Goal: Task Accomplishment & Management: Use online tool/utility

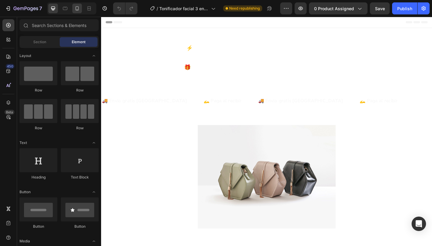
click at [76, 7] on icon at bounding box center [77, 8] width 6 height 6
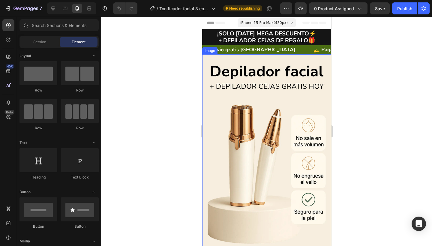
scroll to position [108, 0]
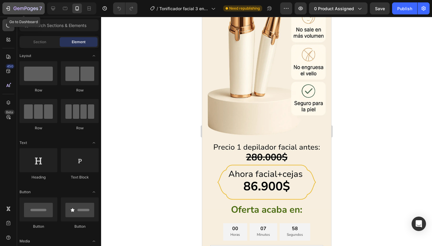
click at [28, 9] on icon "button" at bounding box center [25, 8] width 25 height 5
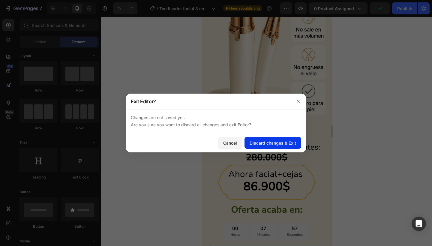
click at [255, 139] on button "Discard changes & Exit" at bounding box center [272, 143] width 57 height 12
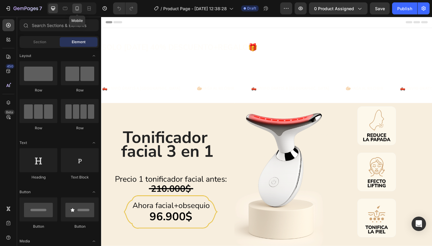
click at [78, 11] on div at bounding box center [77, 9] width 10 height 10
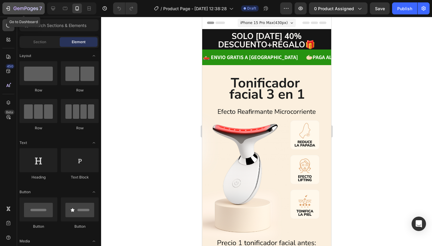
click at [33, 10] on icon "button" at bounding box center [31, 9] width 3 height 4
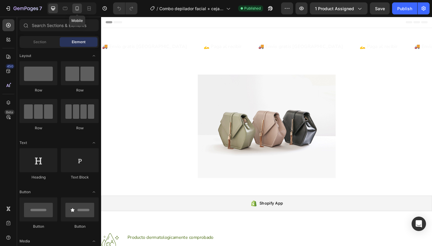
click at [79, 10] on icon at bounding box center [77, 8] width 6 height 6
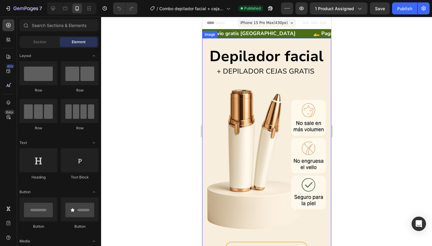
click at [156, 91] on div at bounding box center [266, 131] width 331 height 229
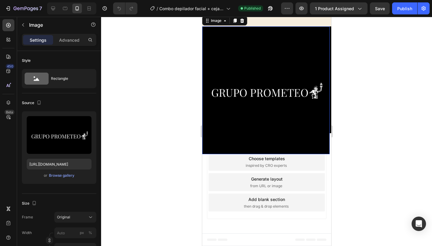
scroll to position [1967, 0]
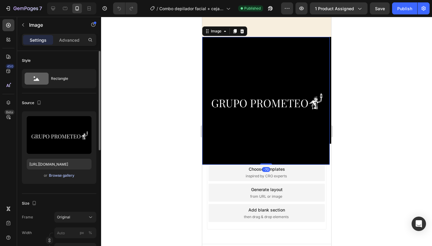
click at [67, 177] on div "Browse gallery" at bounding box center [61, 175] width 25 height 5
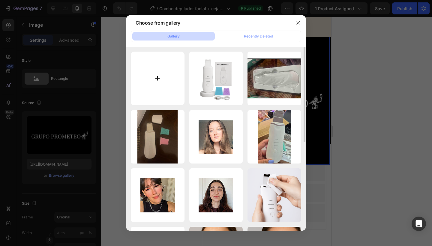
click at [163, 76] on input "file" at bounding box center [158, 79] width 54 height 54
click at [296, 23] on icon "button" at bounding box center [298, 22] width 5 height 5
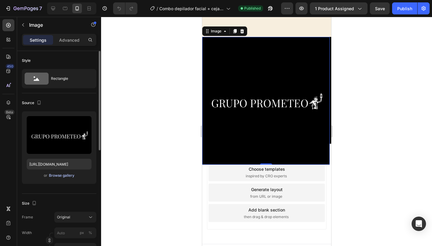
click at [71, 176] on div "Browse gallery" at bounding box center [61, 175] width 25 height 5
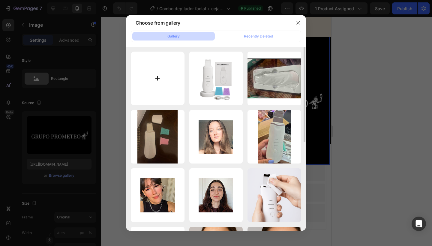
click at [166, 81] on input "file" at bounding box center [158, 79] width 54 height 54
type input "C:\fakepath\Captura de pantalla 2025-08-25 a la(s) 9.36.37 p.m..png"
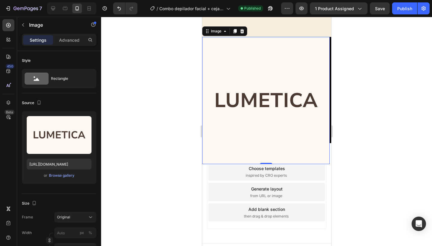
type input "https://cdn.shopify.com/s/files/1/0860/9421/7527/files/gempages_499786262215918…"
click at [360, 92] on div at bounding box center [266, 131] width 331 height 229
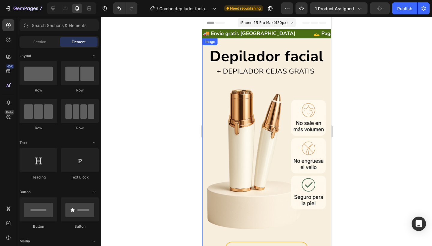
scroll to position [0, 0]
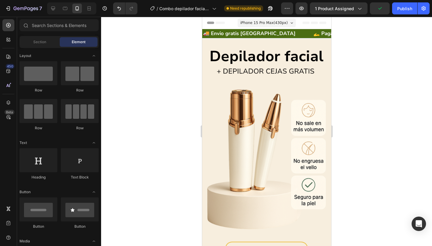
click at [365, 76] on div at bounding box center [266, 131] width 331 height 229
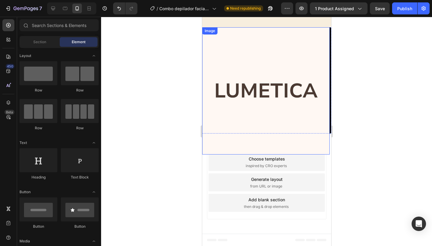
scroll to position [1859, 0]
click at [362, 84] on div at bounding box center [266, 131] width 331 height 229
click at [174, 103] on div at bounding box center [266, 131] width 331 height 229
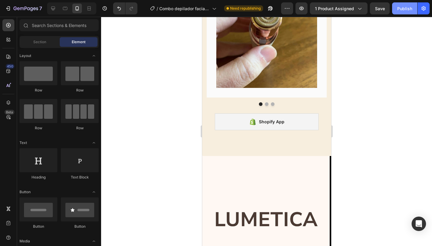
click at [397, 7] on button "Publish" at bounding box center [404, 8] width 25 height 12
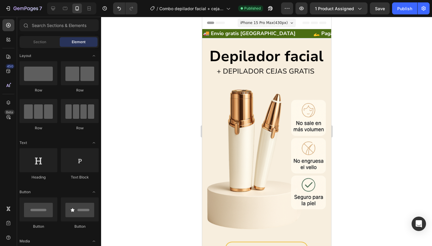
scroll to position [0, 0]
click at [152, 52] on div at bounding box center [266, 131] width 331 height 229
click at [36, 12] on div "7" at bounding box center [27, 8] width 28 height 7
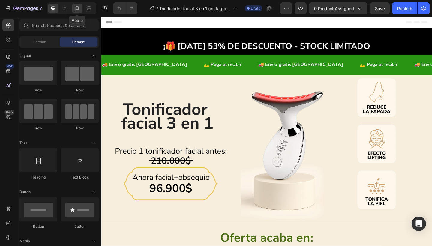
click at [77, 7] on icon at bounding box center [77, 8] width 6 height 6
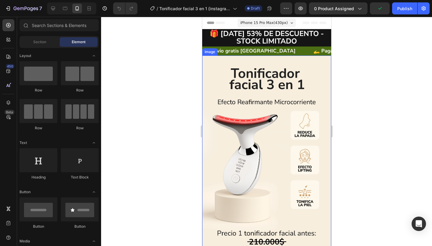
scroll to position [58, 0]
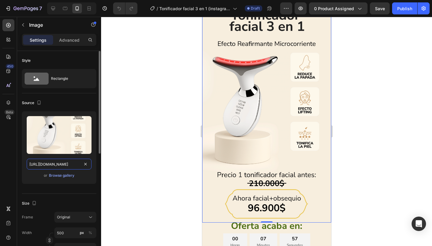
click at [67, 164] on input "https://cdn.shopify.com/s/files/1/0860/9421/7527/files/gempages_499786262215918…" at bounding box center [59, 164] width 65 height 11
click at [67, 176] on div "Browse gallery" at bounding box center [61, 175] width 25 height 5
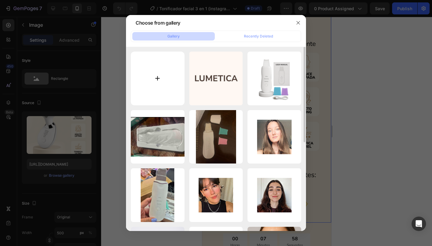
click at [166, 80] on input "file" at bounding box center [158, 79] width 54 height 54
type input "C:\fakepath\Tonificador facial 3 en 1 (instagram)-2.png"
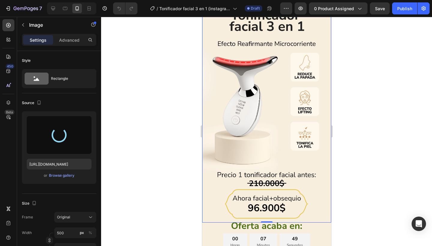
scroll to position [1, 0]
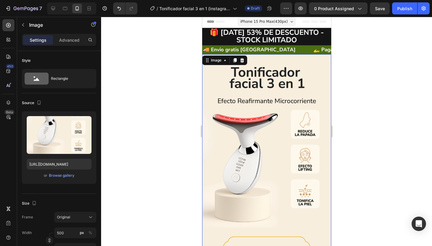
type input "https://cdn.shopify.com/s/files/1/0860/9421/7527/files/gempages_499786262215918…"
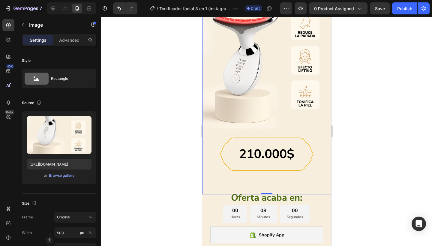
scroll to position [106, 0]
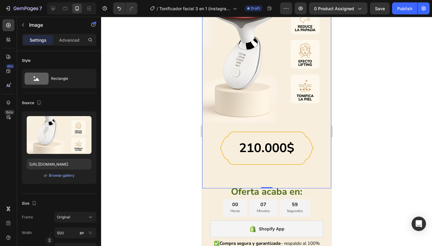
click at [375, 168] on div at bounding box center [266, 131] width 331 height 229
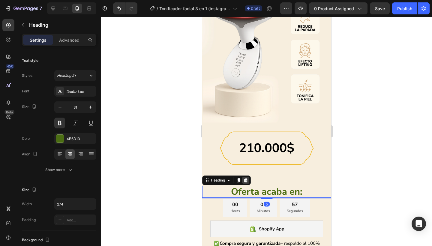
click at [246, 176] on div "Heading" at bounding box center [226, 180] width 49 height 10
click at [245, 180] on icon at bounding box center [245, 180] width 4 height 4
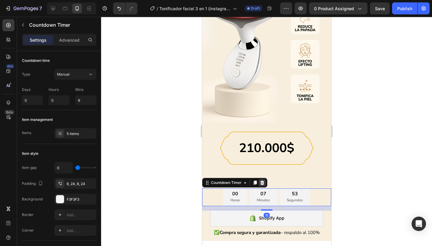
click at [263, 183] on icon at bounding box center [262, 182] width 4 height 4
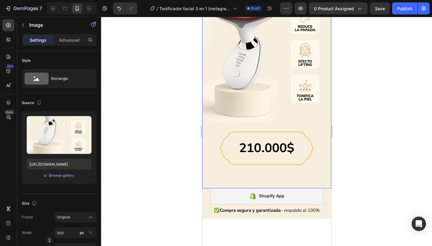
click at [277, 177] on img at bounding box center [266, 69] width 129 height 239
click at [74, 41] on p "Advanced" at bounding box center [69, 40] width 20 height 6
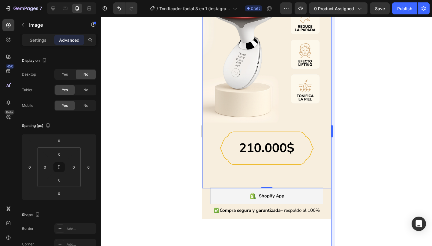
drag, startPoint x: 359, startPoint y: 163, endPoint x: 331, endPoint y: 174, distance: 30.1
click at [359, 163] on div at bounding box center [266, 131] width 331 height 229
drag, startPoint x: 311, startPoint y: 177, endPoint x: 358, endPoint y: 99, distance: 90.9
click at [311, 177] on img at bounding box center [266, 69] width 129 height 239
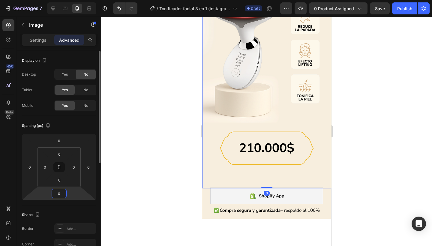
click at [62, 195] on input "0" at bounding box center [59, 193] width 12 height 9
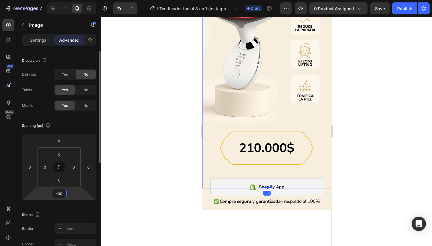
type input "-3"
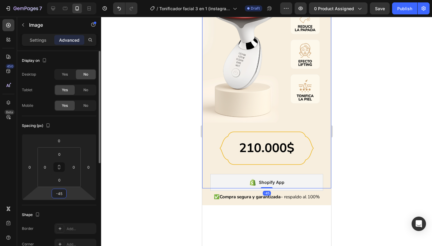
type input "-4"
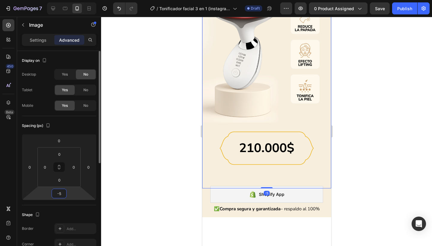
type input "-50"
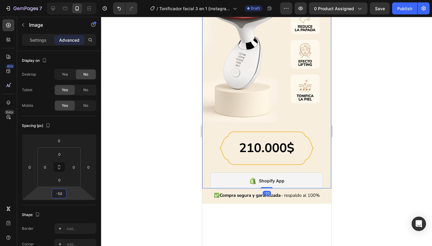
drag, startPoint x: 95, startPoint y: 115, endPoint x: 353, endPoint y: 127, distance: 258.6
click at [405, 126] on div at bounding box center [266, 131] width 331 height 229
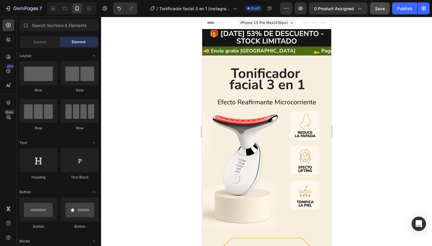
scroll to position [0, 0]
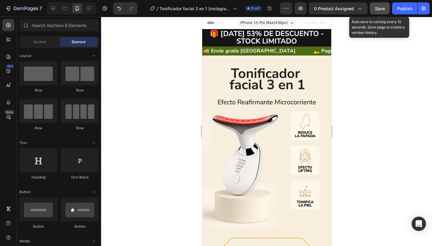
click at [377, 11] on div "Save" at bounding box center [380, 8] width 10 height 6
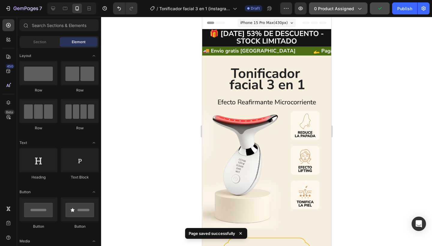
click at [348, 8] on span "0 product assigned" at bounding box center [334, 8] width 40 height 6
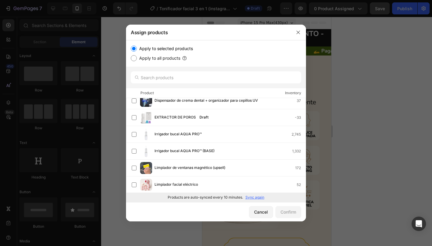
scroll to position [208, 0]
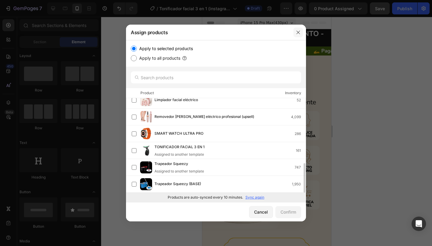
drag, startPoint x: 297, startPoint y: 31, endPoint x: 95, endPoint y: 15, distance: 202.4
click at [297, 31] on icon "button" at bounding box center [297, 32] width 3 height 3
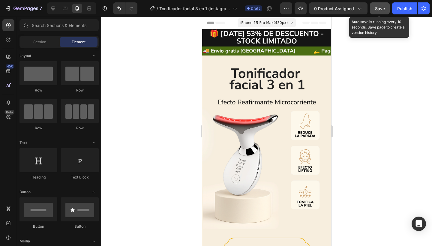
click at [379, 6] on span "Save" at bounding box center [380, 8] width 10 height 5
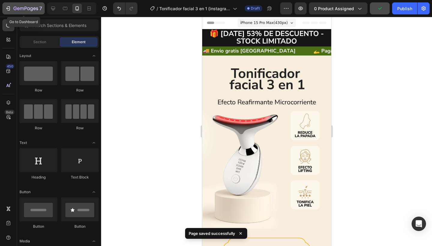
click at [25, 5] on div "7" at bounding box center [27, 8] width 28 height 7
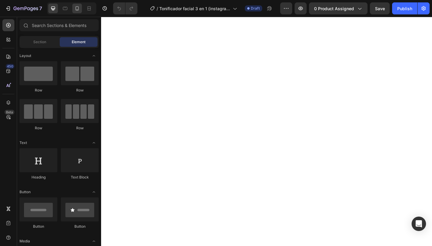
click at [77, 8] on icon at bounding box center [77, 8] width 6 height 6
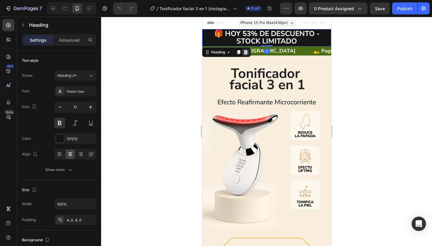
click at [244, 52] on icon at bounding box center [245, 52] width 4 height 4
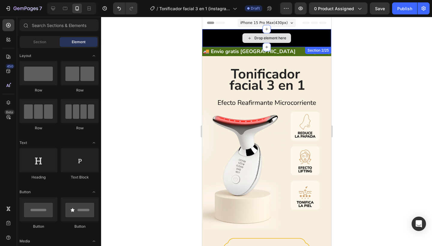
click at [263, 36] on div "Drop element here" at bounding box center [270, 38] width 32 height 5
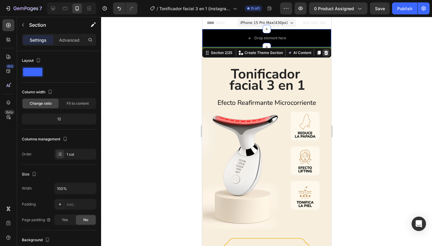
click at [325, 55] on icon at bounding box center [326, 53] width 4 height 4
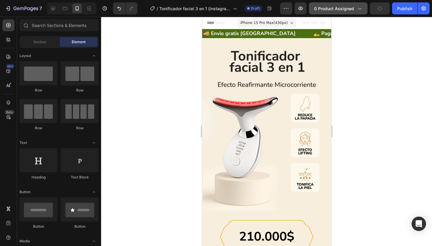
click at [347, 10] on span "0 product assigned" at bounding box center [334, 8] width 40 height 6
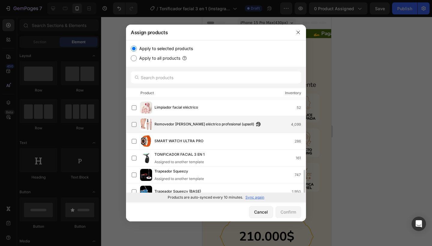
scroll to position [208, 0]
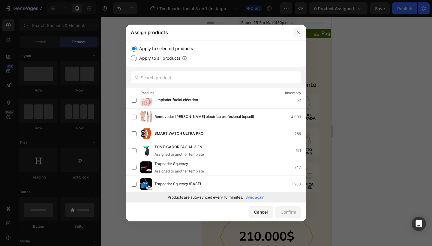
drag, startPoint x: 298, startPoint y: 33, endPoint x: 96, endPoint y: 16, distance: 202.4
click at [298, 33] on icon "button" at bounding box center [298, 32] width 5 height 5
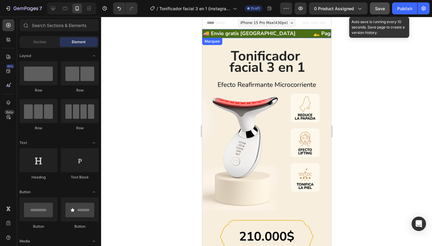
click at [375, 11] on span "Save" at bounding box center [380, 8] width 10 height 5
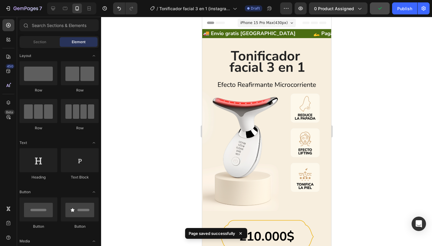
click at [130, 45] on div at bounding box center [266, 131] width 331 height 229
click at [23, 10] on icon "button" at bounding box center [25, 8] width 25 height 5
